Goal: Transaction & Acquisition: Purchase product/service

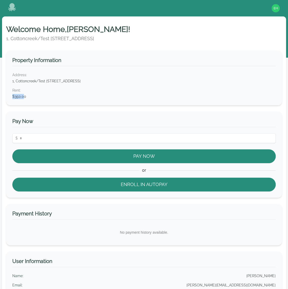
click at [13, 98] on dd "$350.00" at bounding box center [144, 96] width 264 height 5
click at [27, 98] on dd "$350.00" at bounding box center [144, 96] width 264 height 5
click at [64, 116] on div "Pay Now $ Pay Now or Enroll in Autopay" at bounding box center [144, 154] width 276 height 86
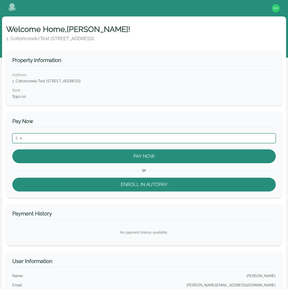
click at [84, 139] on input "number" at bounding box center [144, 138] width 264 height 10
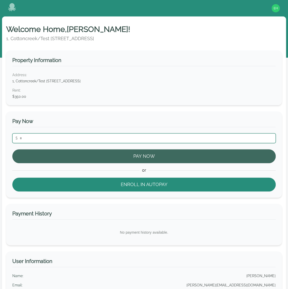
type input "***"
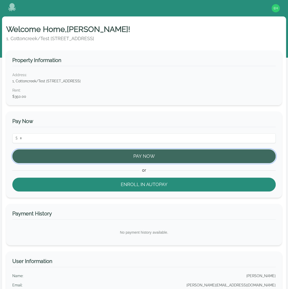
click at [147, 158] on button "Pay Now" at bounding box center [144, 156] width 264 height 14
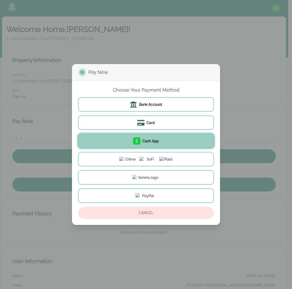
click at [164, 138] on button "Cash App" at bounding box center [146, 141] width 136 height 14
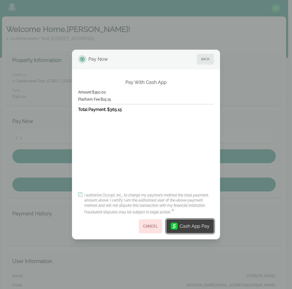
click at [183, 229] on div "Cash App Pay" at bounding box center [195, 226] width 30 height 7
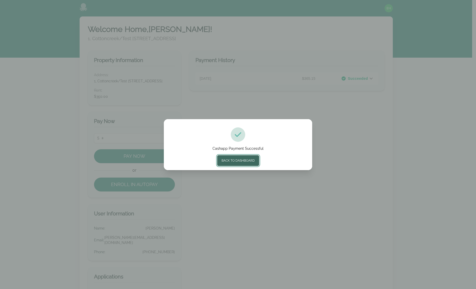
click at [238, 161] on button "Back to Dashboard" at bounding box center [238, 160] width 42 height 11
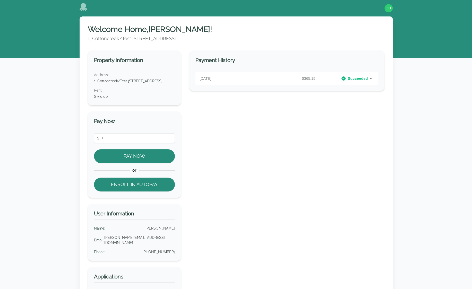
click at [262, 139] on div "Payment History August 14, 2025 $365.15 Succeeded PAYMENT DETAILS Rent : $350.0…" at bounding box center [286, 176] width 195 height 253
click at [61, 40] on div "Welcome Home, Emily ! 1, Cottoncreek/Test 417 Third Ave SW, Cullman, AL 35055 P…" at bounding box center [236, 169] width 472 height 307
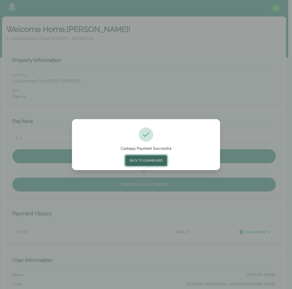
click at [148, 160] on button "Back to Dashboard" at bounding box center [146, 160] width 42 height 11
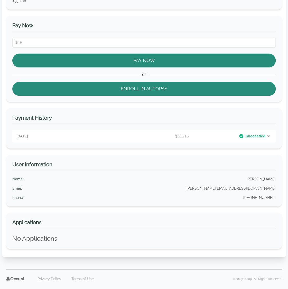
scroll to position [106, 0]
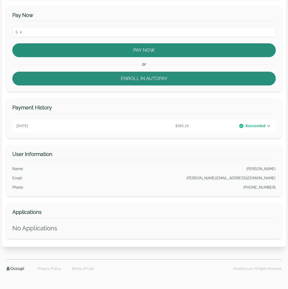
click at [35, 14] on h3 "Pay Now" at bounding box center [144, 17] width 264 height 10
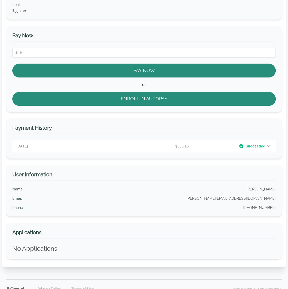
scroll to position [0, 0]
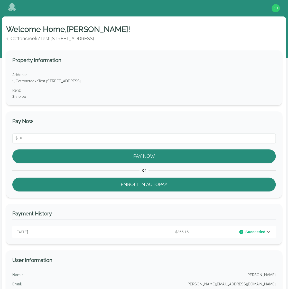
click at [270, 231] on icon at bounding box center [269, 232] width 6 height 6
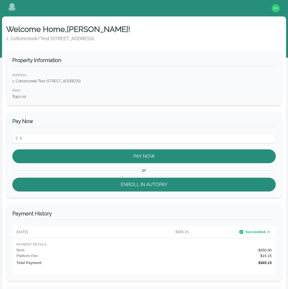
click at [270, 231] on icon at bounding box center [269, 232] width 6 height 6
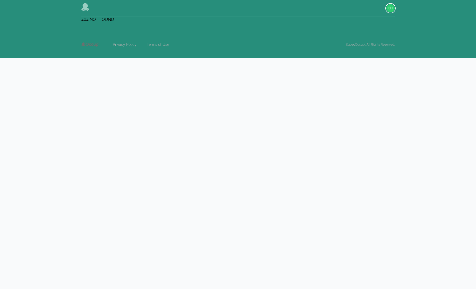
click at [391, 10] on img "button" at bounding box center [390, 8] width 8 height 8
click at [353, 27] on button "Sign out" at bounding box center [369, 28] width 49 height 9
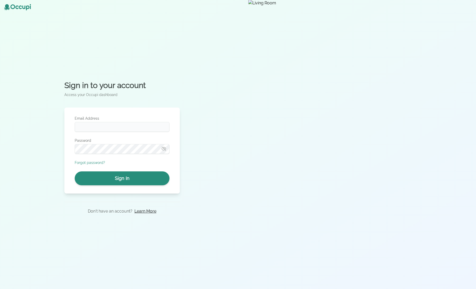
type input "**********"
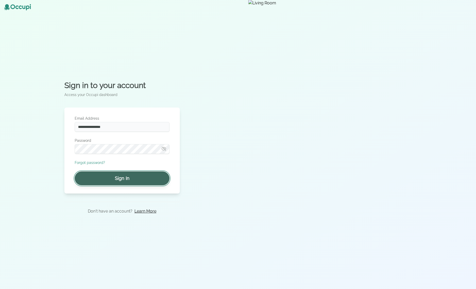
click at [131, 174] on button "Sign In" at bounding box center [122, 178] width 95 height 14
